Goal: Task Accomplishment & Management: Manage account settings

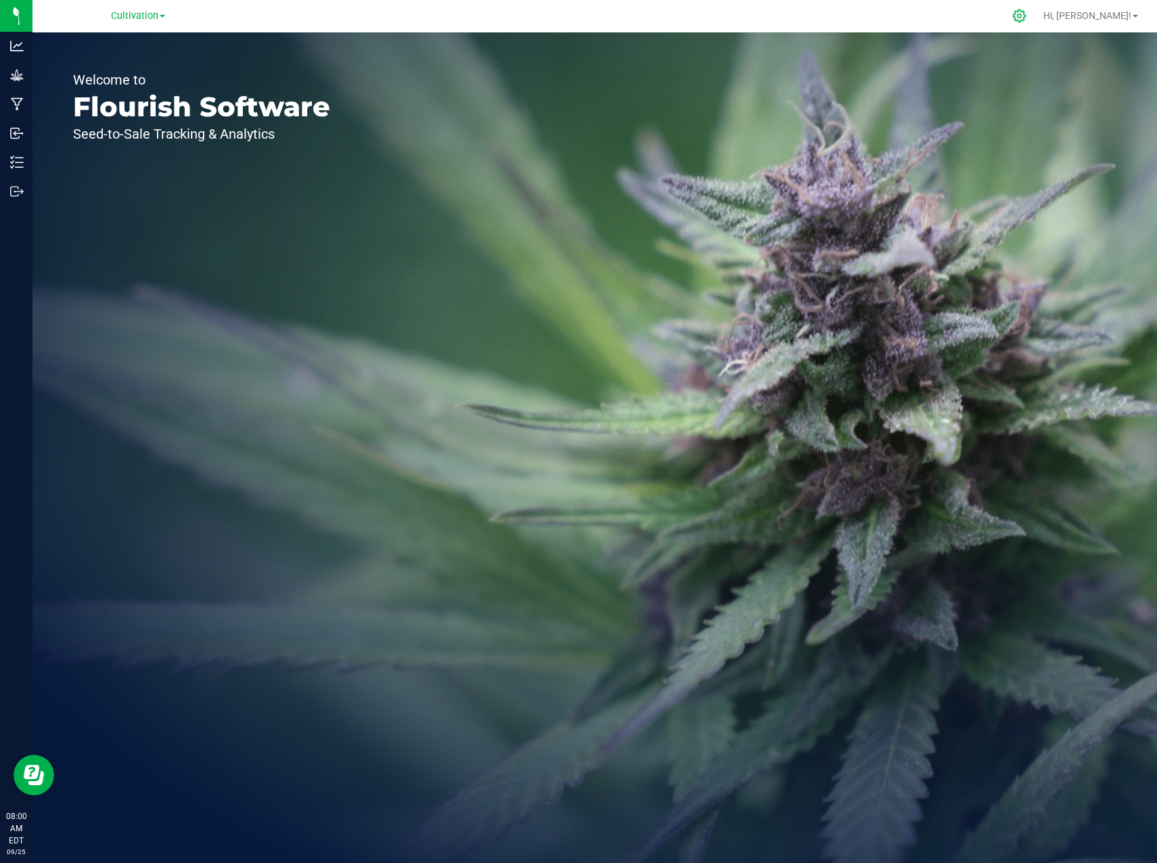
click at [1029, 16] on div at bounding box center [1019, 16] width 19 height 14
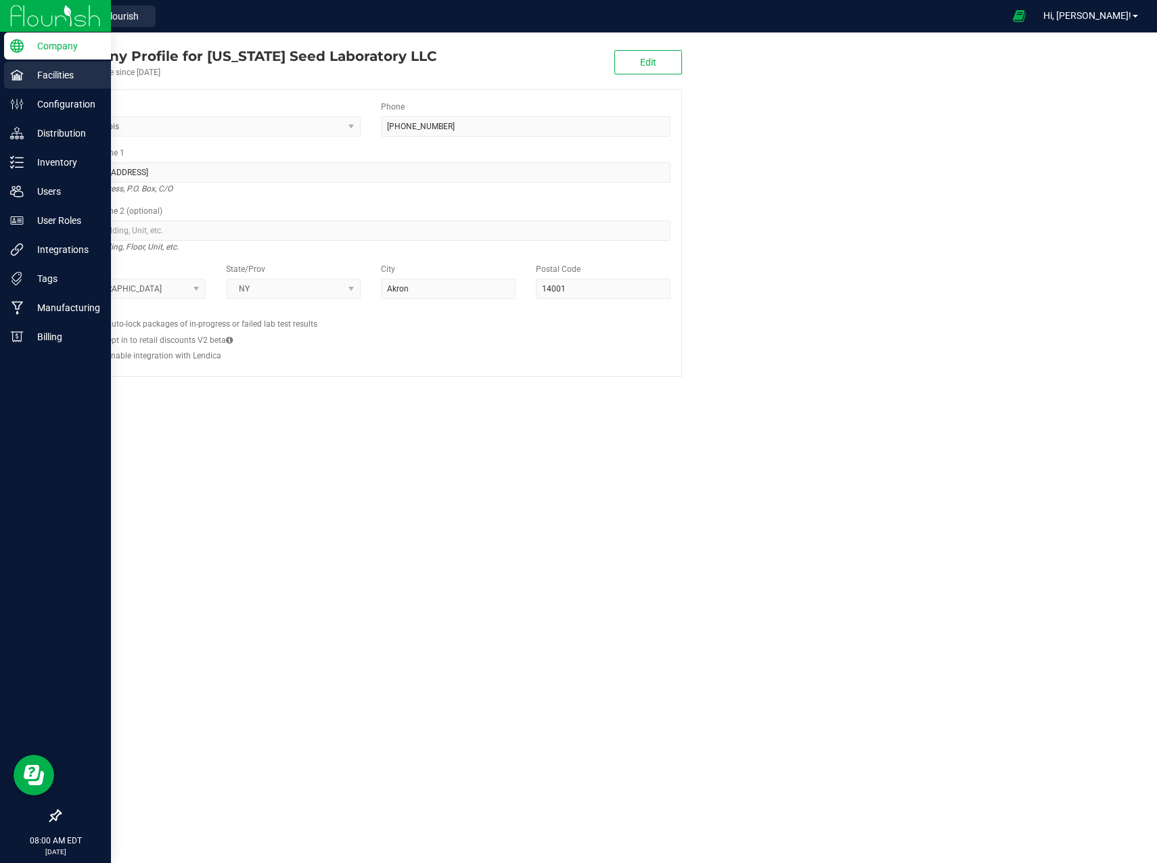
click at [30, 83] on p "Facilities" at bounding box center [64, 75] width 81 height 16
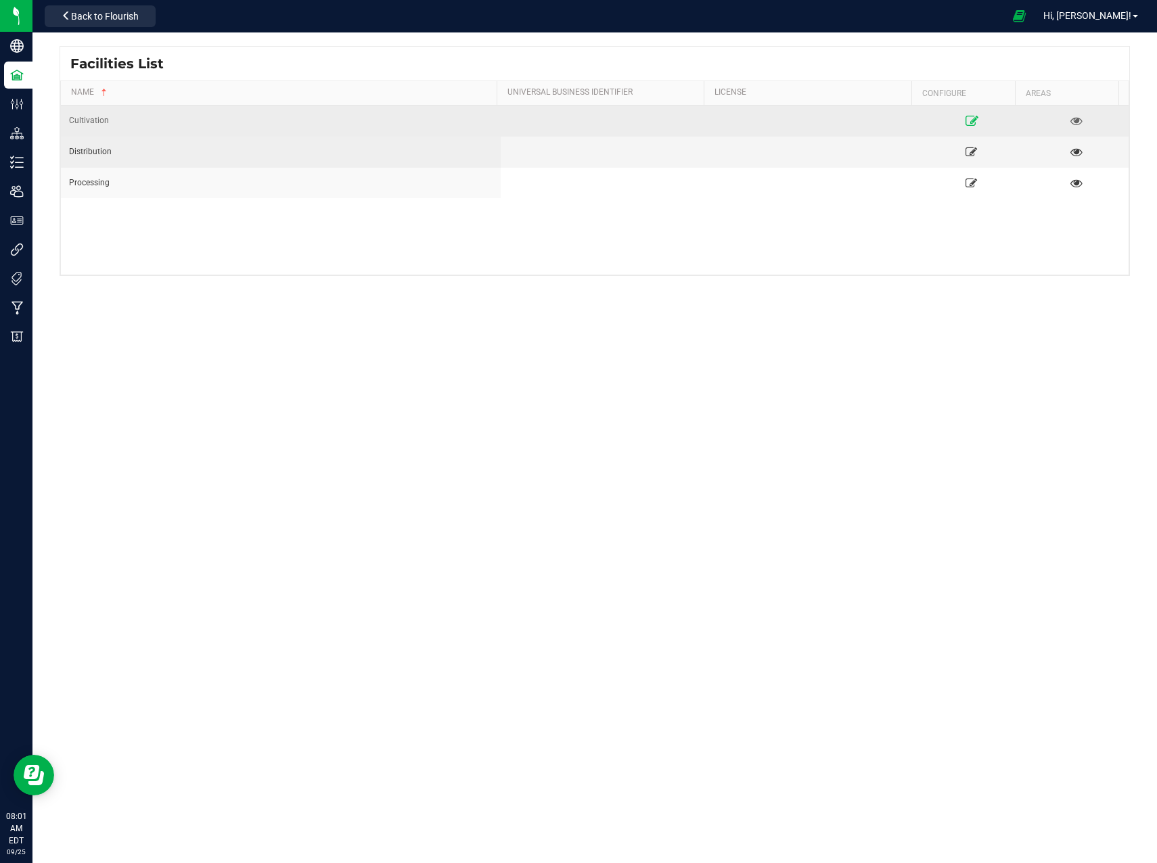
click at [965, 125] on icon at bounding box center [971, 120] width 13 height 9
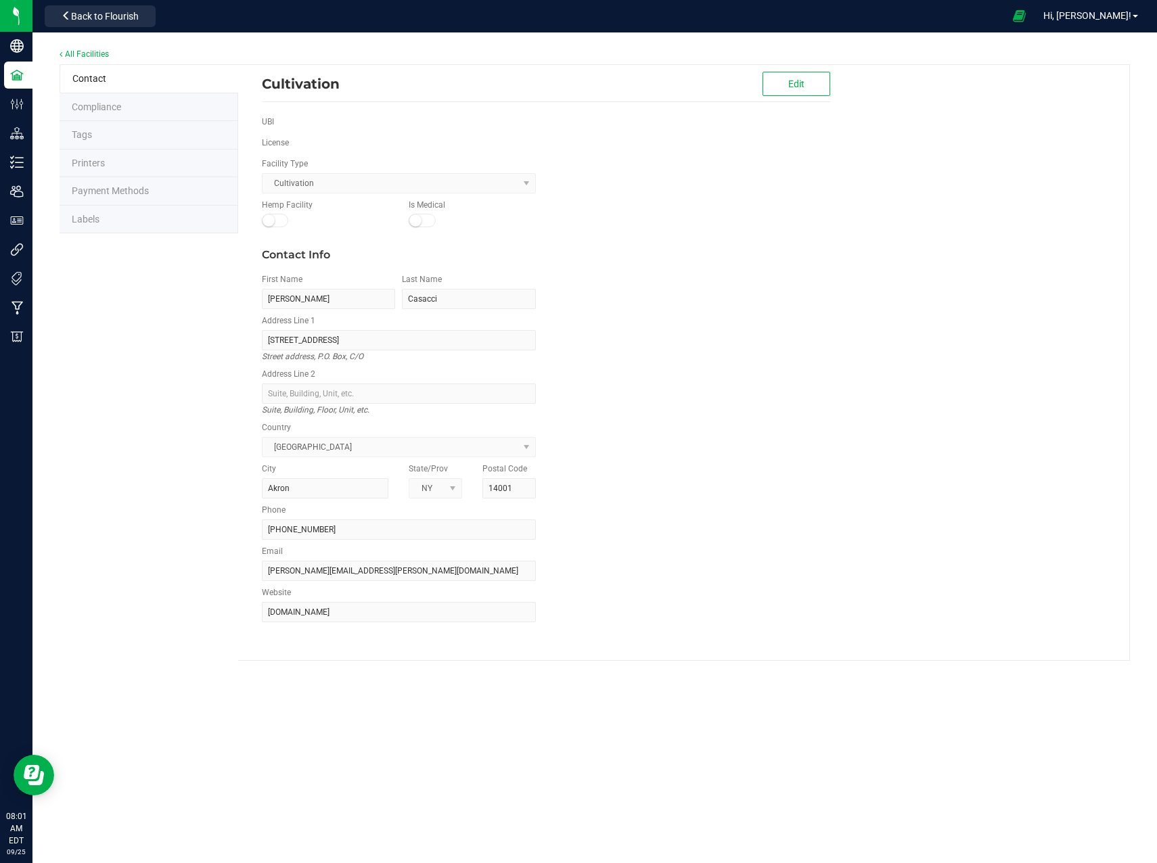
click at [601, 100] on div "Cultivation Edit" at bounding box center [546, 83] width 568 height 37
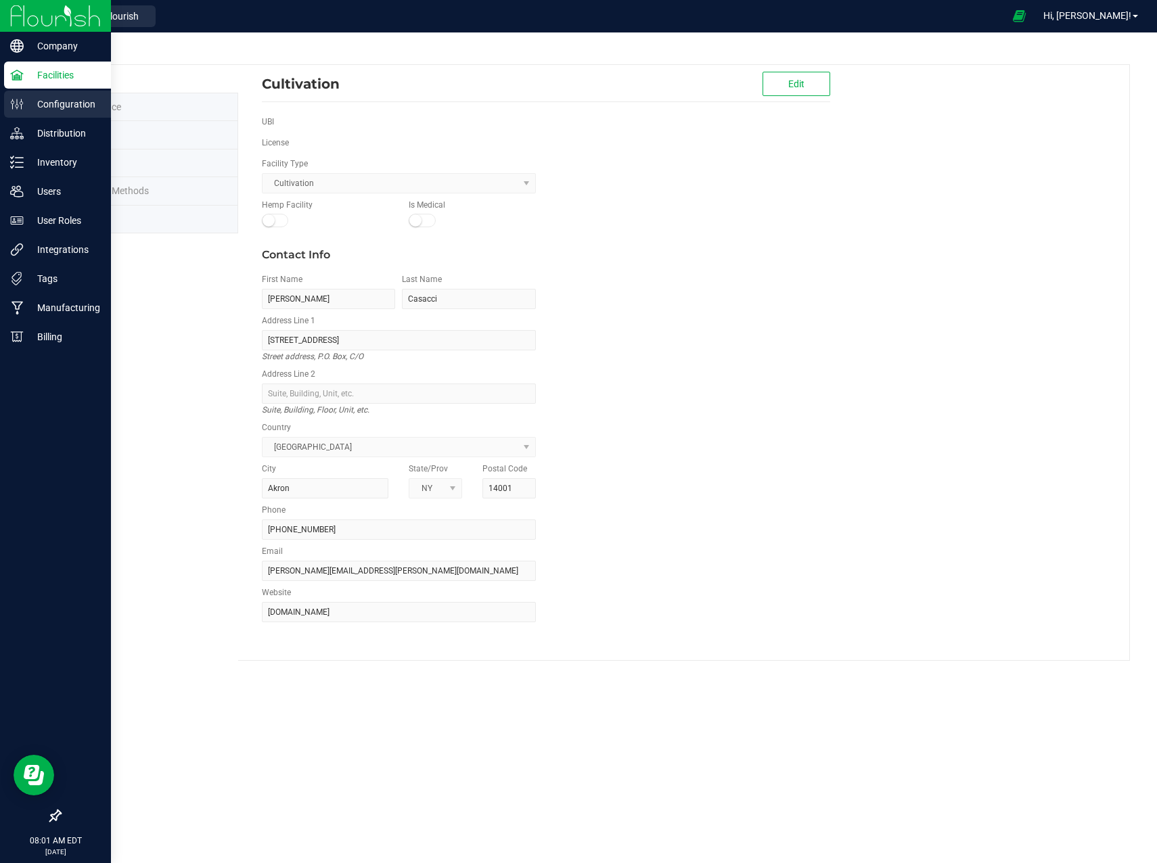
click at [22, 101] on icon at bounding box center [21, 104] width 1 height 10
